Goal: Information Seeking & Learning: Learn about a topic

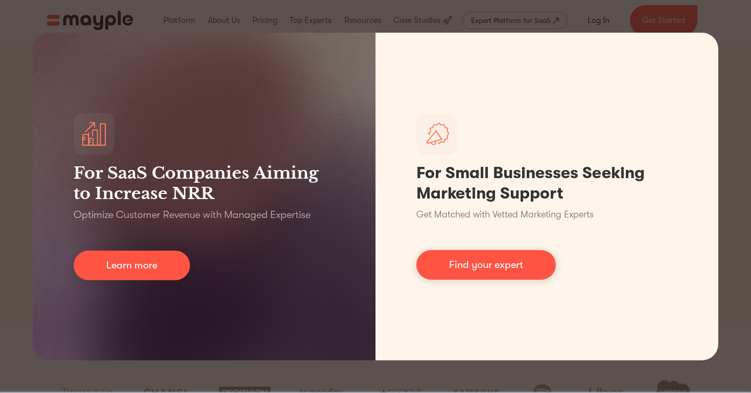
click at [720, 119] on div "For SaaS Companies Aiming to Increase NRR Optimize Customer Revenue with Manage…" at bounding box center [375, 196] width 751 height 393
click at [728, 125] on div "For SaaS Companies Aiming to Increase NRR Optimize Customer Revenue with Manage…" at bounding box center [375, 196] width 751 height 393
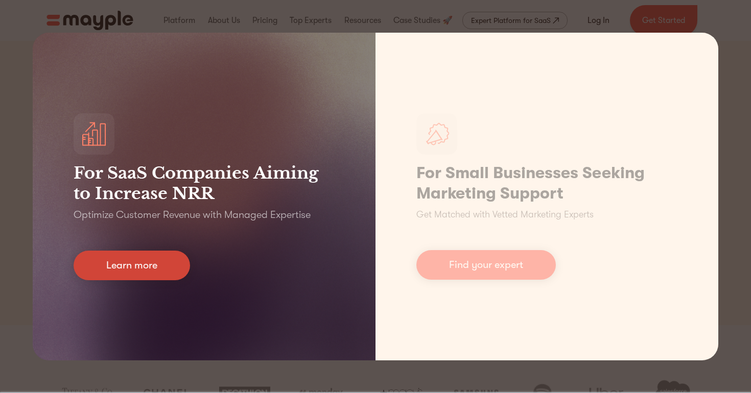
click at [181, 264] on link "Learn more" at bounding box center [132, 266] width 117 height 30
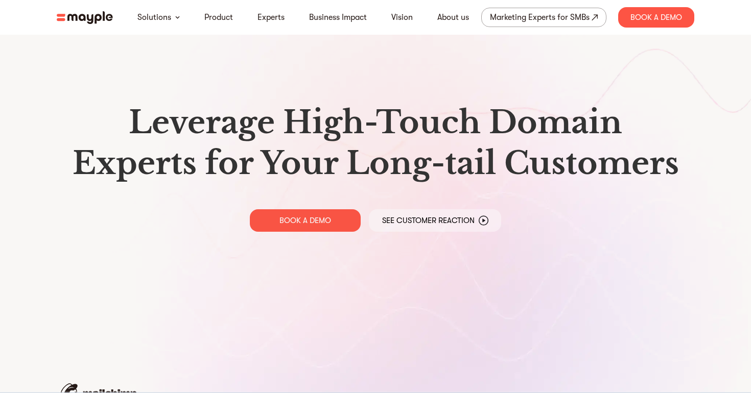
click at [88, 8] on nav "Solutions Product Experts Business Impact Vision About us Marketing Experts for…" at bounding box center [376, 17] width 654 height 35
click at [88, 13] on img at bounding box center [85, 17] width 56 height 13
